Goal: Task Accomplishment & Management: Manage account settings

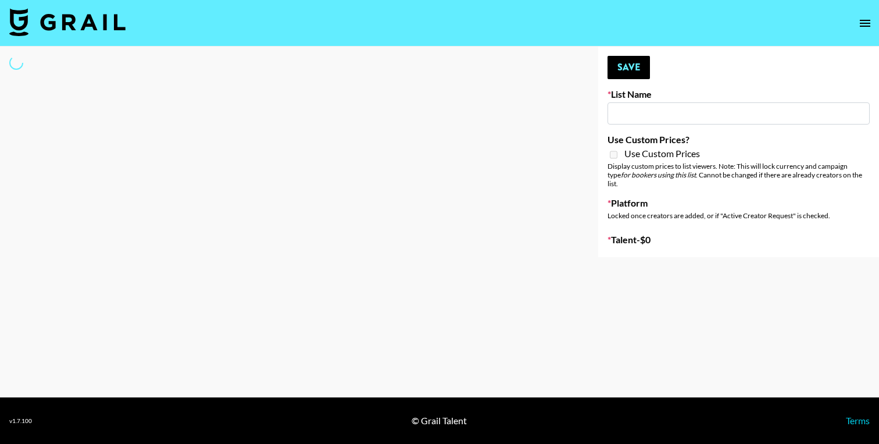
click at [653, 120] on input at bounding box center [739, 113] width 262 height 22
click at [644, 113] on input at bounding box center [739, 113] width 262 height 22
type input "Brickhouse (12th Sept)"
checkbox input "true"
select select "Brand"
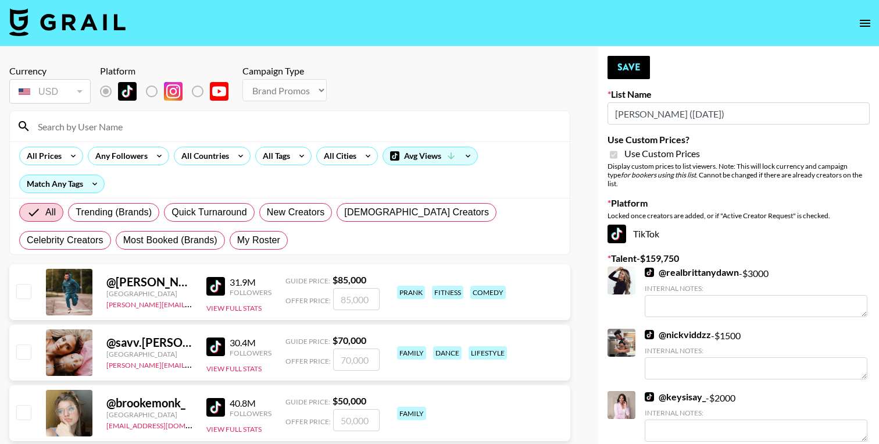
click at [188, 130] on input at bounding box center [297, 126] width 532 height 19
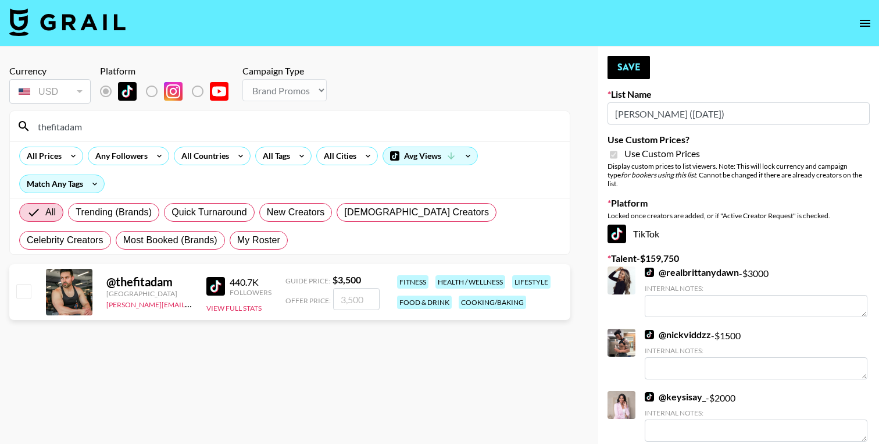
type input "thefitadam"
click at [351, 294] on input "number" at bounding box center [356, 299] width 47 height 22
type input "3"
checkbox input "true"
type input "3000"
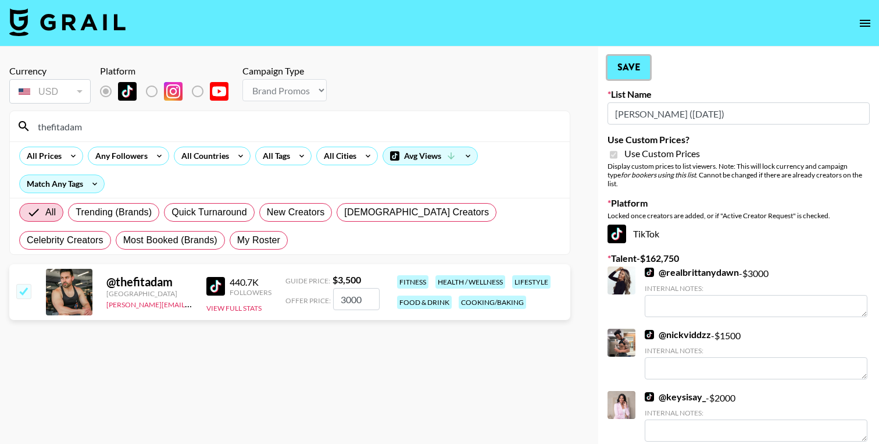
click at [626, 66] on button "Save" at bounding box center [629, 67] width 42 height 23
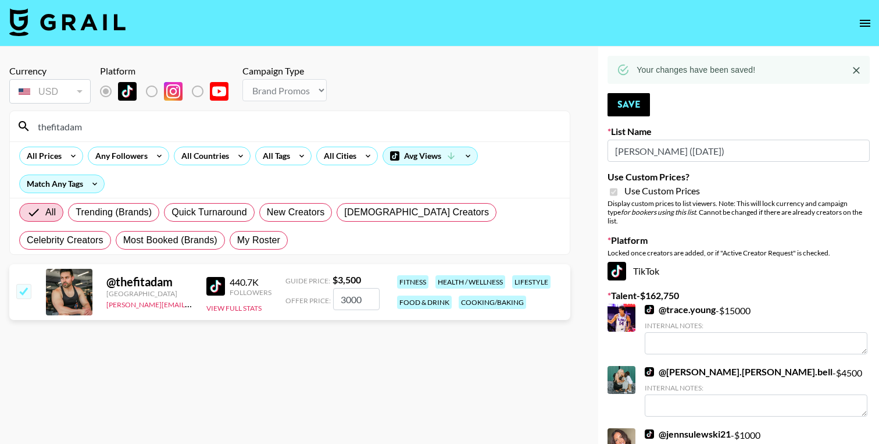
click at [74, 129] on input "thefitadam" at bounding box center [297, 126] width 532 height 19
click at [91, 127] on input "thefitadam" at bounding box center [297, 126] width 532 height 19
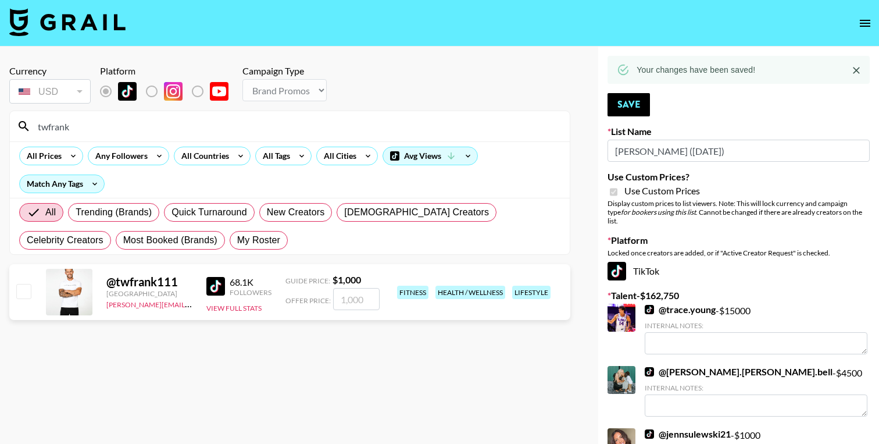
type input "twfrank"
click at [352, 306] on input "number" at bounding box center [356, 299] width 47 height 22
type input "1"
checkbox input "true"
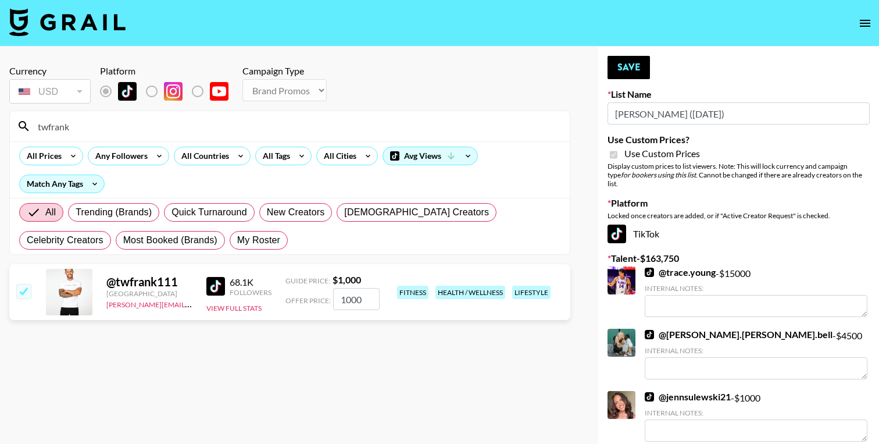
click at [350, 298] on input "1000" at bounding box center [356, 299] width 47 height 22
type input "1200"
click at [625, 70] on button "Save" at bounding box center [629, 67] width 42 height 23
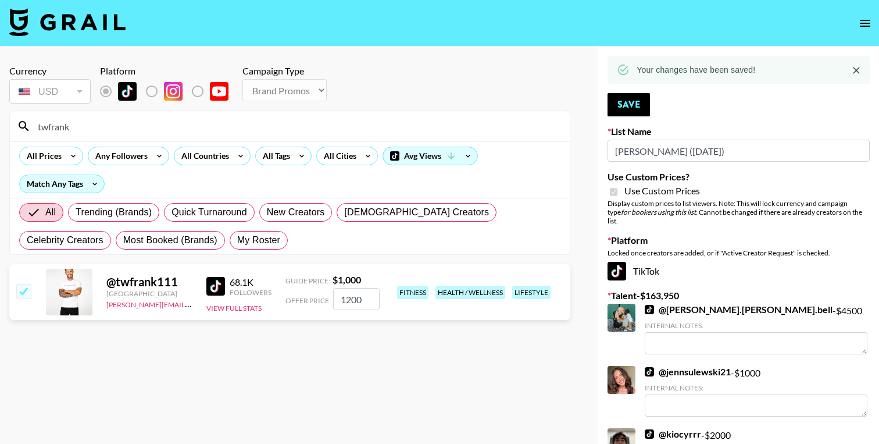
click at [132, 126] on input "twfrank" at bounding box center [297, 126] width 532 height 19
type input "t"
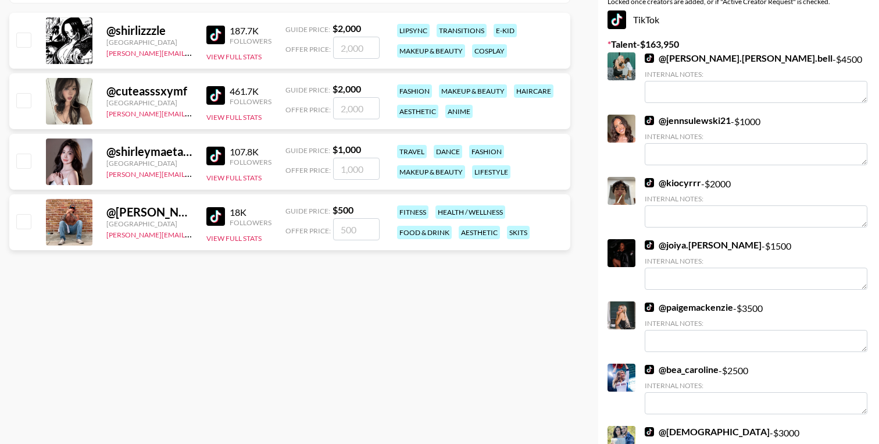
scroll to position [255, 0]
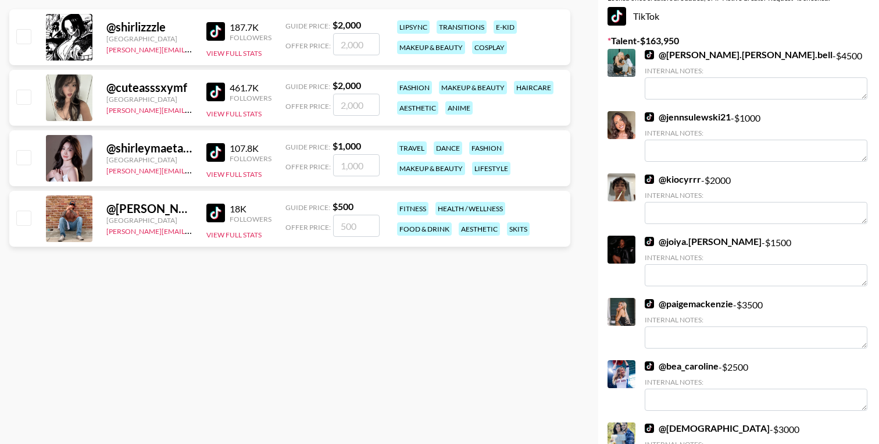
type input "shirl"
click at [350, 228] on input "number" at bounding box center [356, 226] width 47 height 22
type input "5"
checkbox input "true"
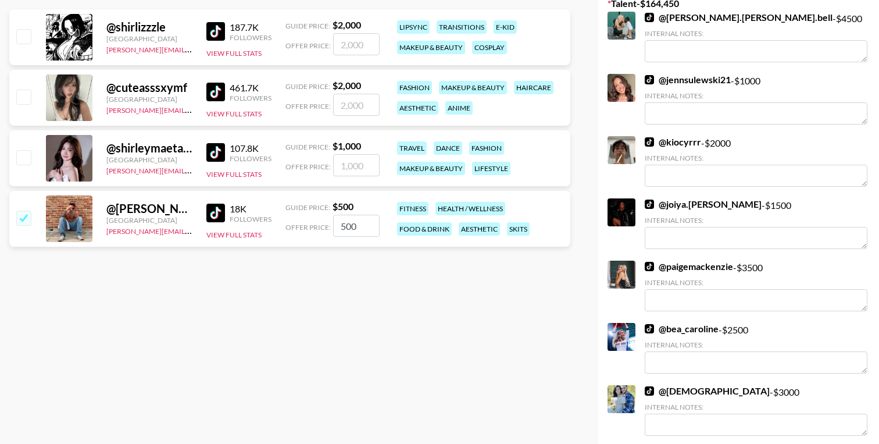
scroll to position [0, 0]
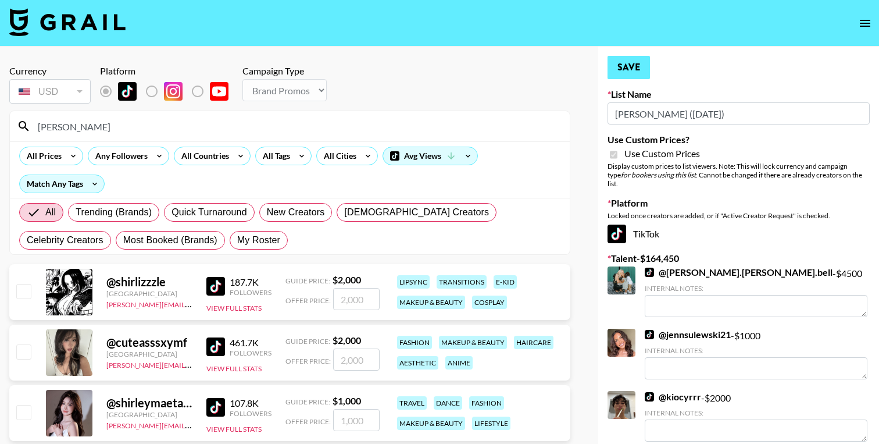
type input "500"
click at [622, 70] on button "Save" at bounding box center [629, 67] width 42 height 23
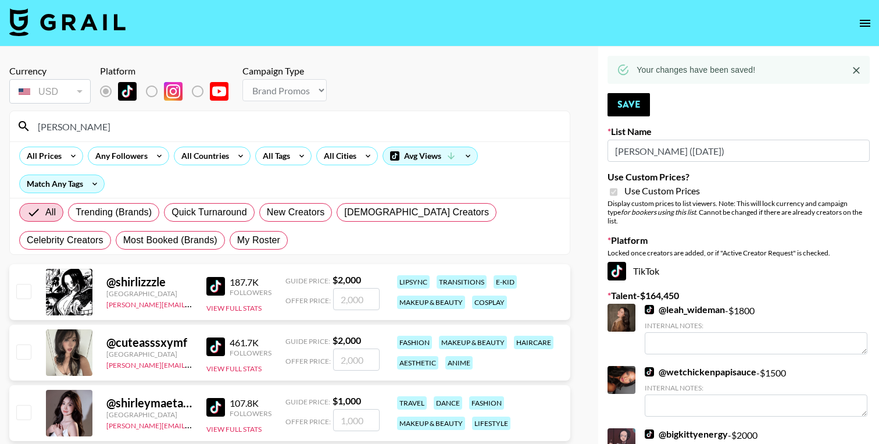
click at [70, 124] on input "shirl" at bounding box center [297, 126] width 532 height 19
type input "c"
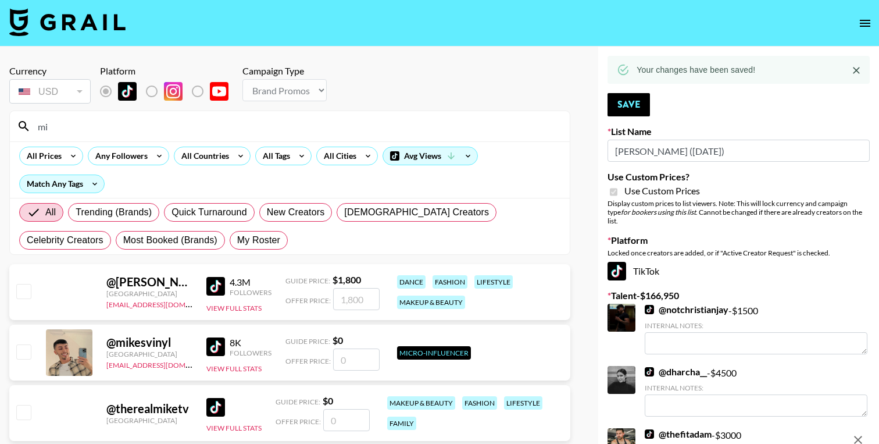
type input "m"
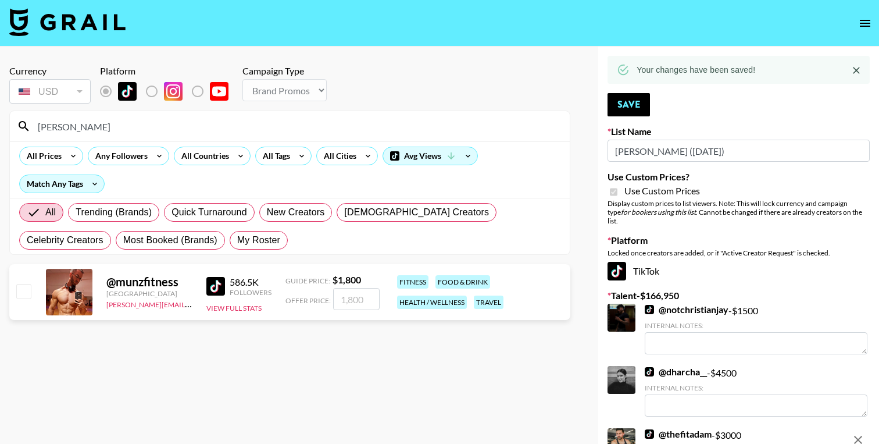
type input "munz"
click at [351, 298] on input "number" at bounding box center [356, 299] width 47 height 22
type input "2"
checkbox input "true"
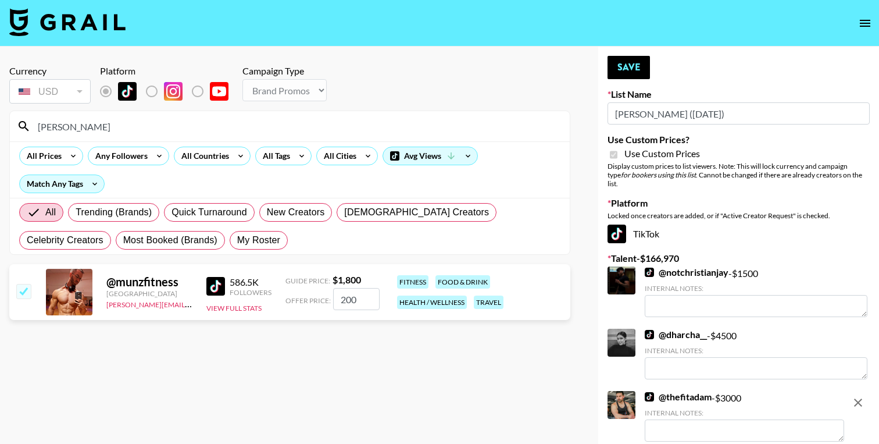
type input "2000"
checkbox input "false"
type input "2000"
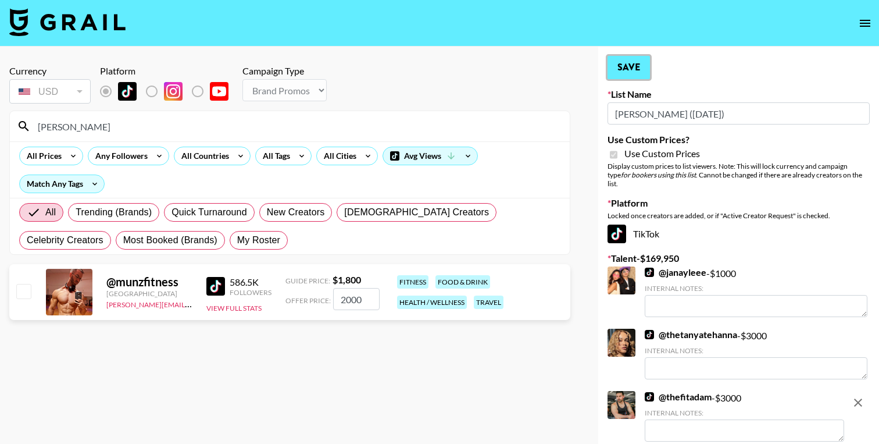
click at [629, 74] on button "Save" at bounding box center [629, 67] width 42 height 23
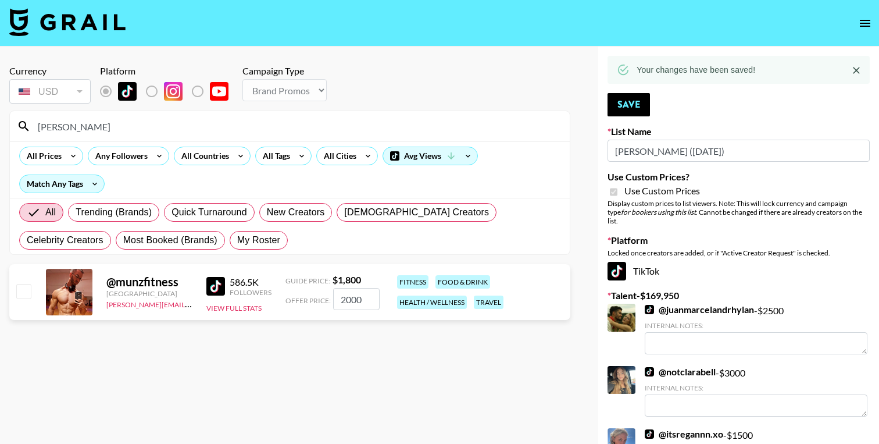
click at [63, 127] on input "munz" at bounding box center [297, 126] width 532 height 19
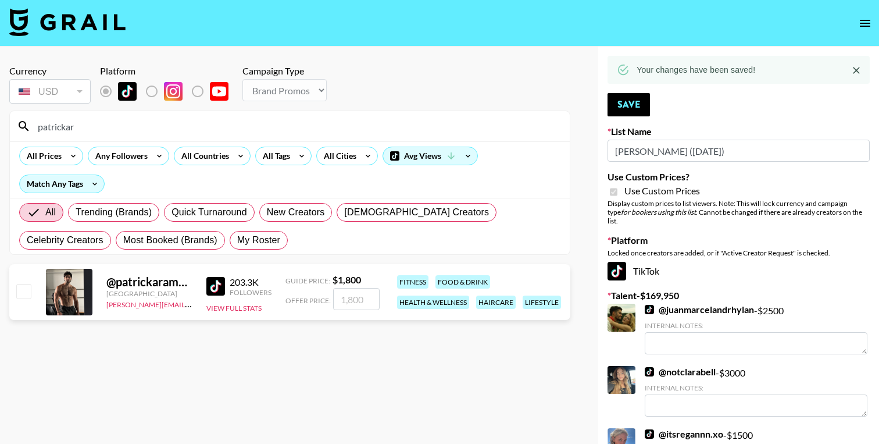
type input "patrickar"
click at [364, 294] on input "number" at bounding box center [356, 299] width 47 height 22
type input "2"
checkbox input "true"
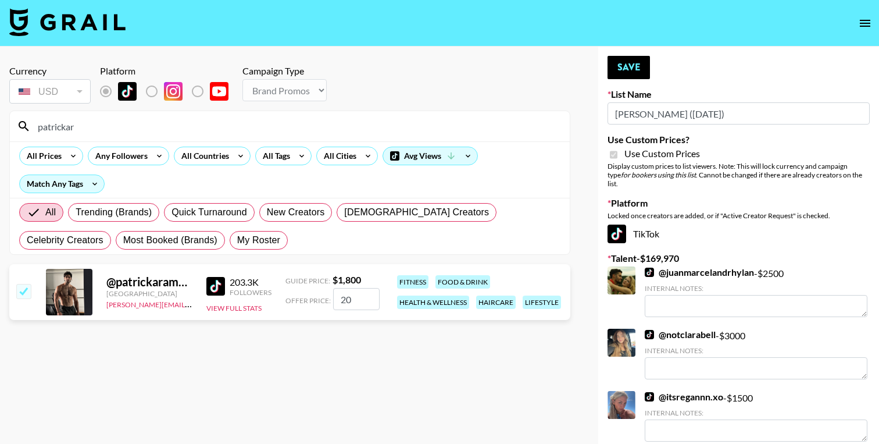
type input "2"
checkbox input "false"
checkbox input "true"
click at [349, 301] on input "2200" at bounding box center [356, 299] width 47 height 22
type input "2000"
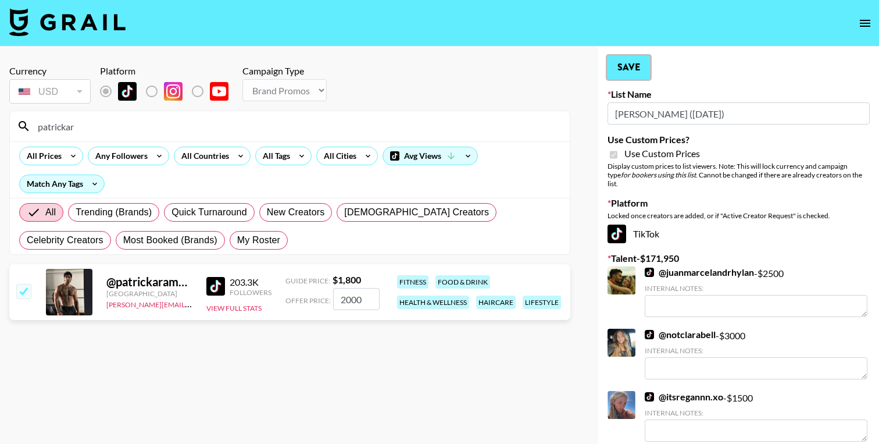
click at [630, 62] on button "Save" at bounding box center [629, 67] width 42 height 23
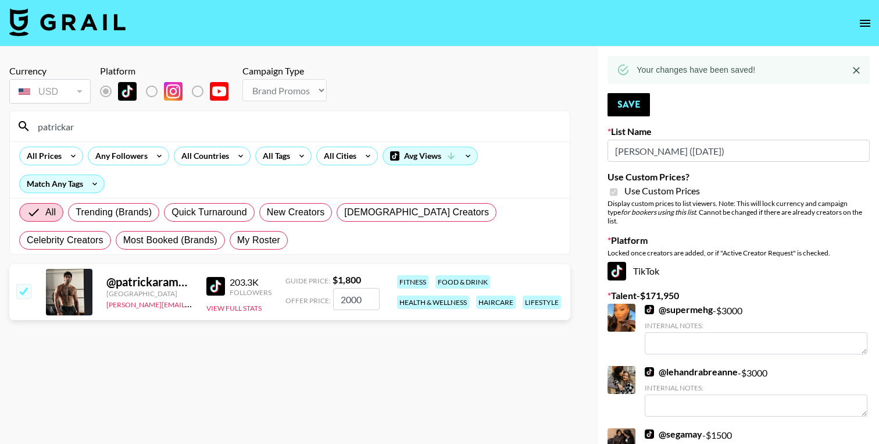
click at [202, 133] on input "patrickar" at bounding box center [297, 126] width 532 height 19
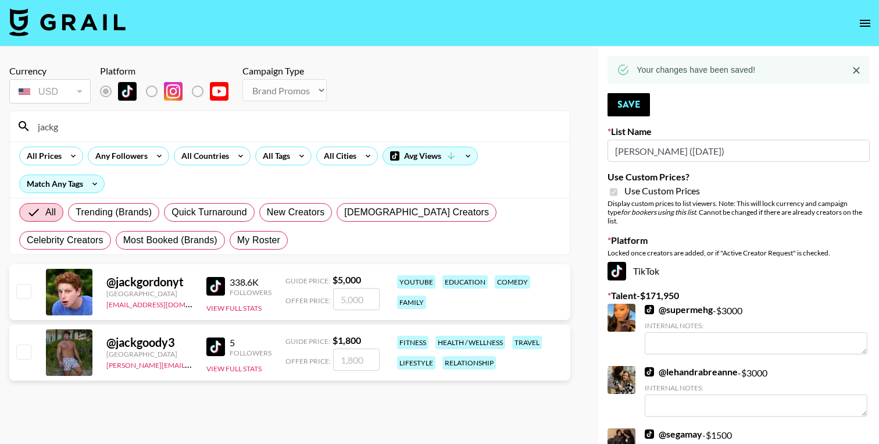
type input "jackg"
click at [362, 361] on input "number" at bounding box center [356, 359] width 47 height 22
drag, startPoint x: 176, startPoint y: 342, endPoint x: 116, endPoint y: 344, distance: 60.5
click at [116, 344] on div "@ jackgoody3" at bounding box center [149, 342] width 86 height 15
copy div "jackgoody3"
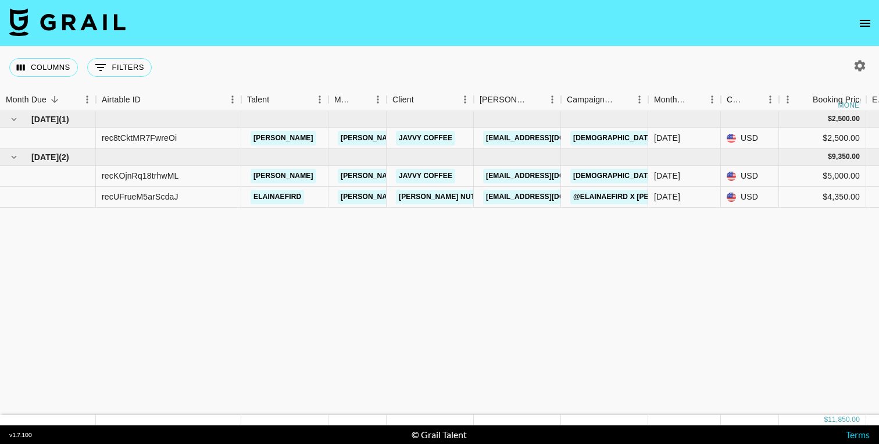
click at [862, 23] on icon "open drawer" at bounding box center [865, 23] width 10 height 7
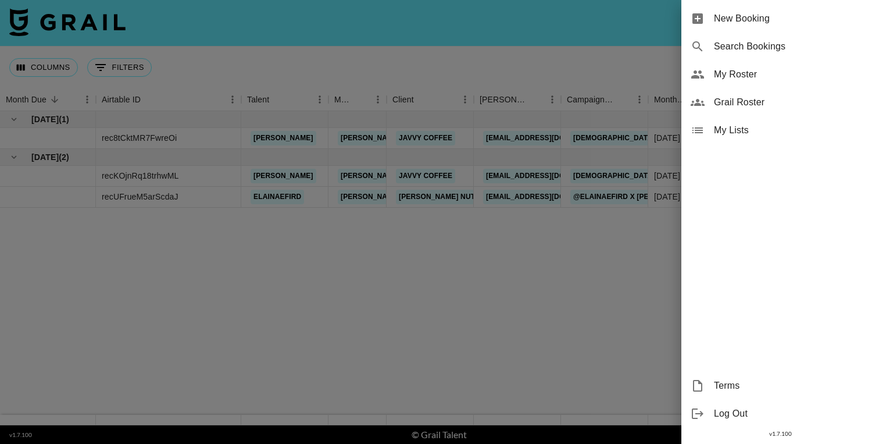
click at [625, 250] on div at bounding box center [439, 222] width 879 height 444
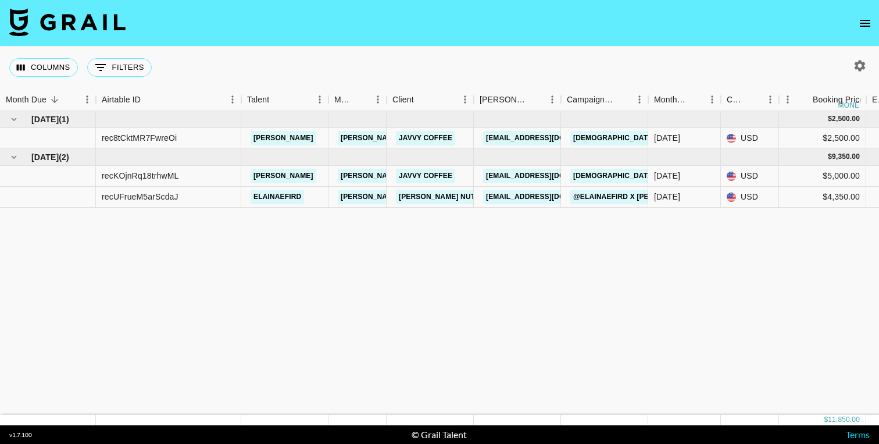
click at [863, 26] on icon "open drawer" at bounding box center [865, 23] width 10 height 7
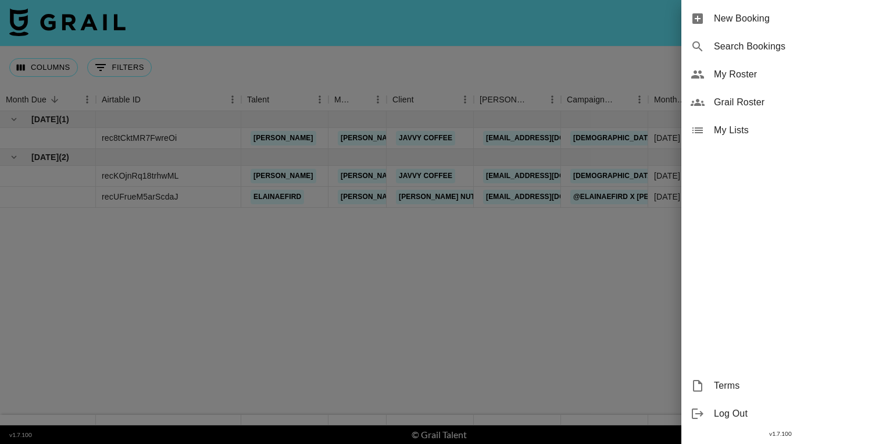
click at [747, 74] on span "My Roster" at bounding box center [792, 74] width 156 height 14
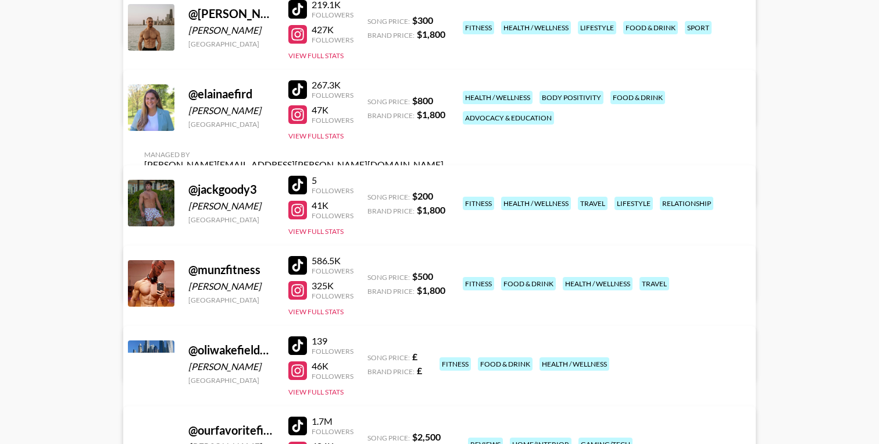
scroll to position [258, 0]
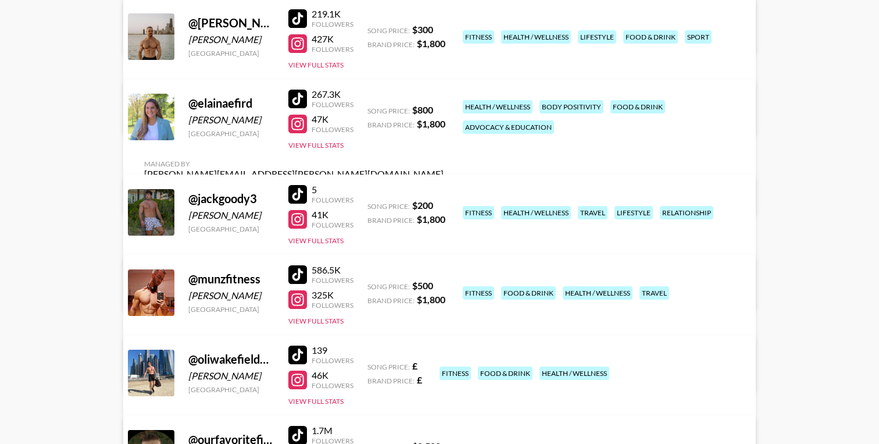
click at [444, 284] on link "View/Edit Details" at bounding box center [294, 290] width 300 height 12
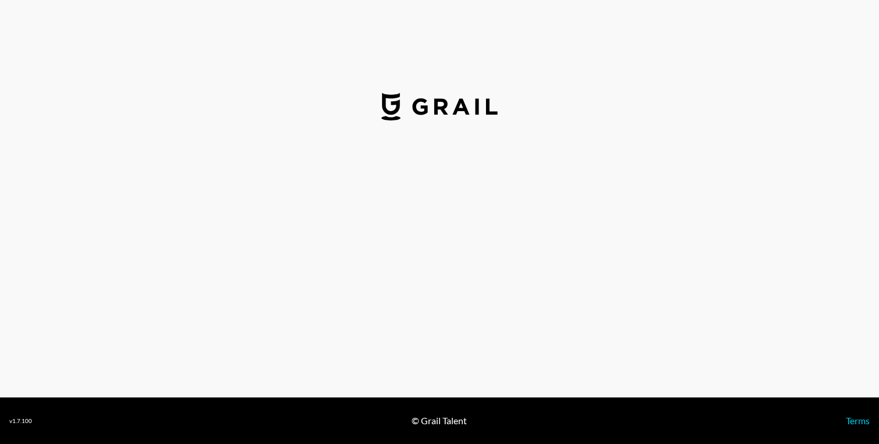
select select "USD"
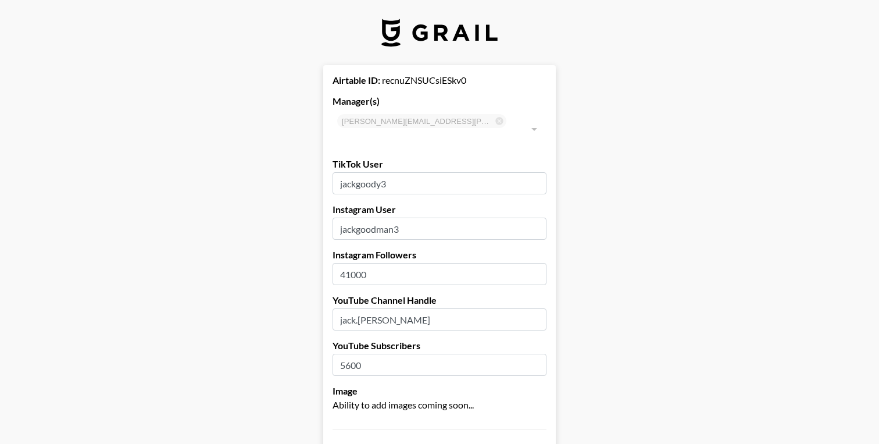
click at [411, 172] on input "jackgoody3" at bounding box center [440, 183] width 214 height 22
drag, startPoint x: 412, startPoint y: 162, endPoint x: 307, endPoint y: 165, distance: 105.3
paste input "goodygains"
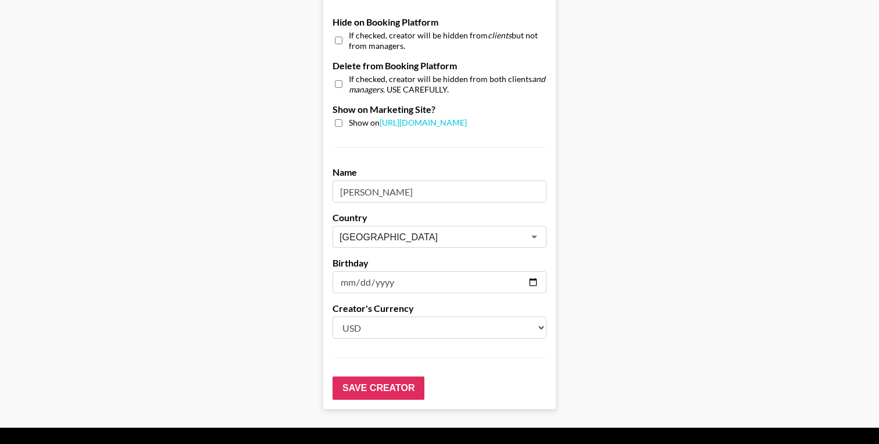
scroll to position [1134, 0]
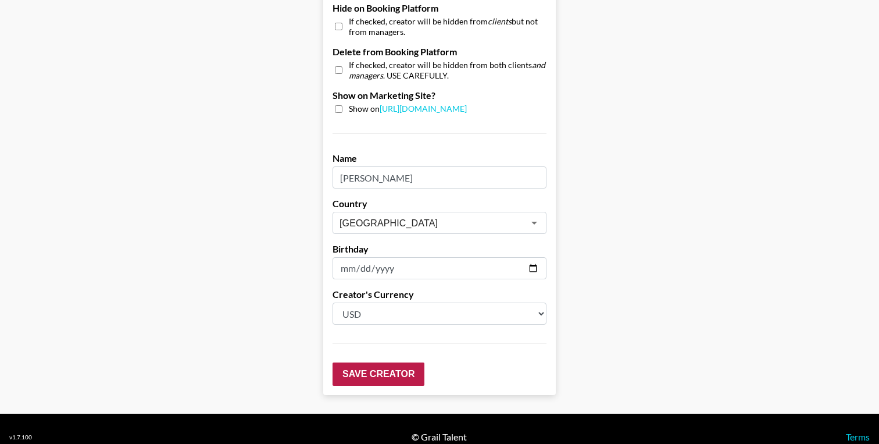
type input "goodygains"
click at [375, 362] on input "Save Creator" at bounding box center [379, 373] width 92 height 23
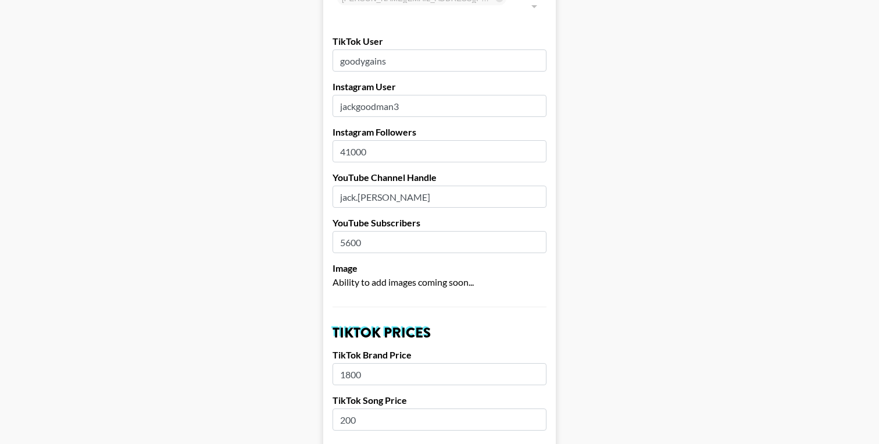
scroll to position [165, 0]
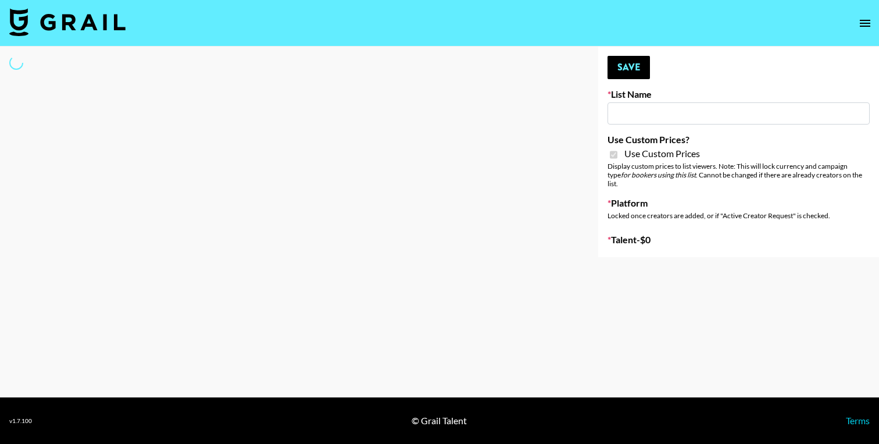
type input "[PERSON_NAME] ([DATE])"
checkbox input "true"
select select "Brand"
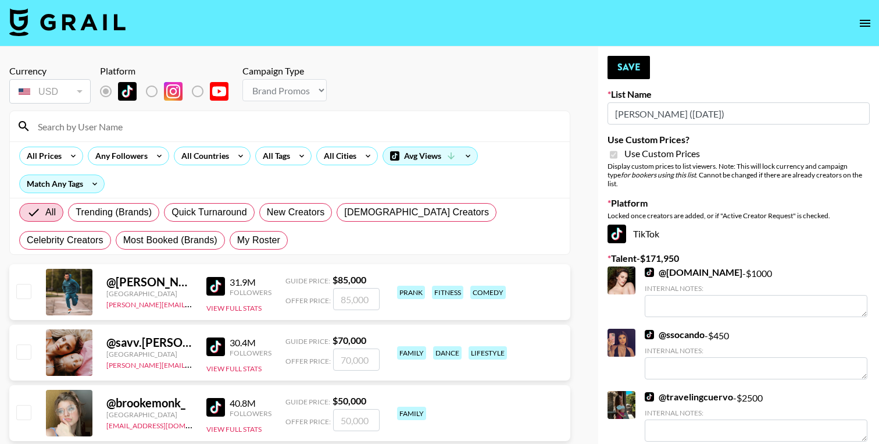
click at [154, 133] on input at bounding box center [297, 126] width 532 height 19
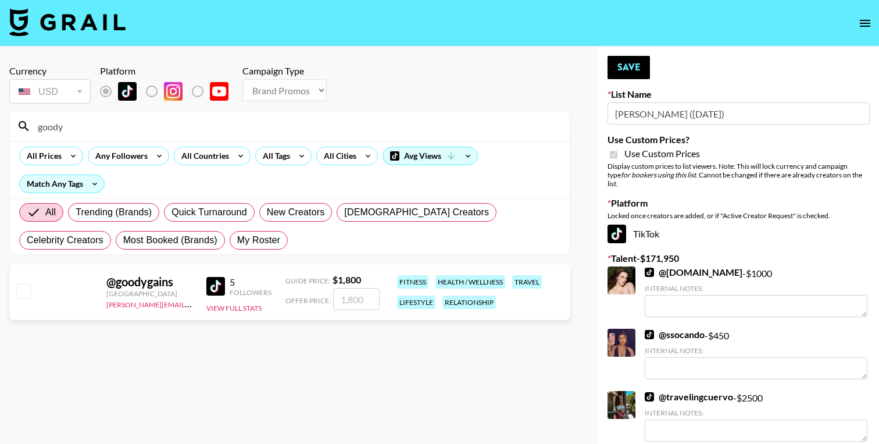
type input "goody"
